Goal: Task Accomplishment & Management: Use online tool/utility

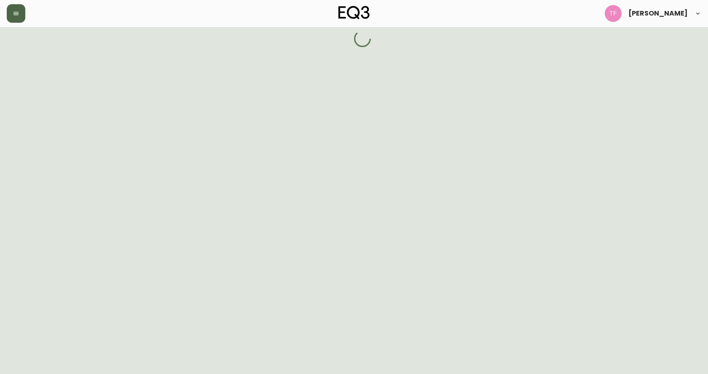
click at [13, 8] on button "button" at bounding box center [16, 13] width 19 height 19
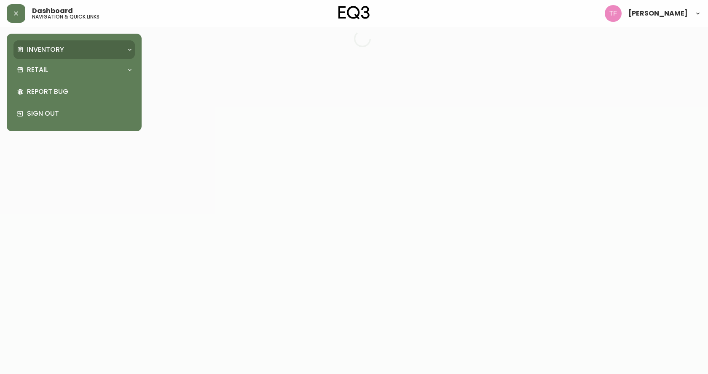
click at [26, 48] on div "Inventory" at bounding box center [70, 49] width 106 height 9
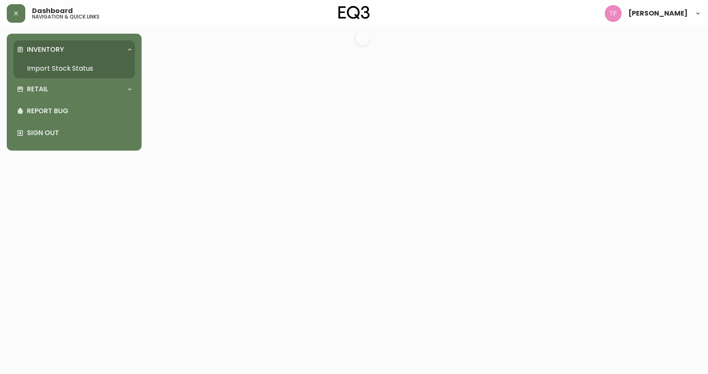
click at [78, 70] on link "Import Stock Status" at bounding box center [73, 68] width 121 height 19
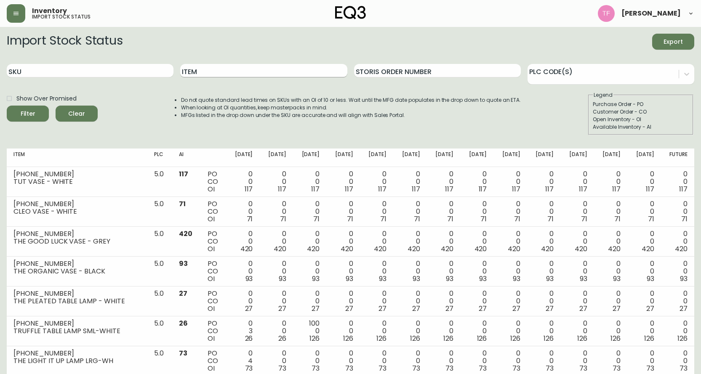
click at [281, 70] on input "Item" at bounding box center [263, 70] width 167 height 13
type input "reclaimed"
click at [7, 106] on button "Filter" at bounding box center [28, 114] width 42 height 16
